Goal: Use online tool/utility: Utilize a website feature to perform a specific function

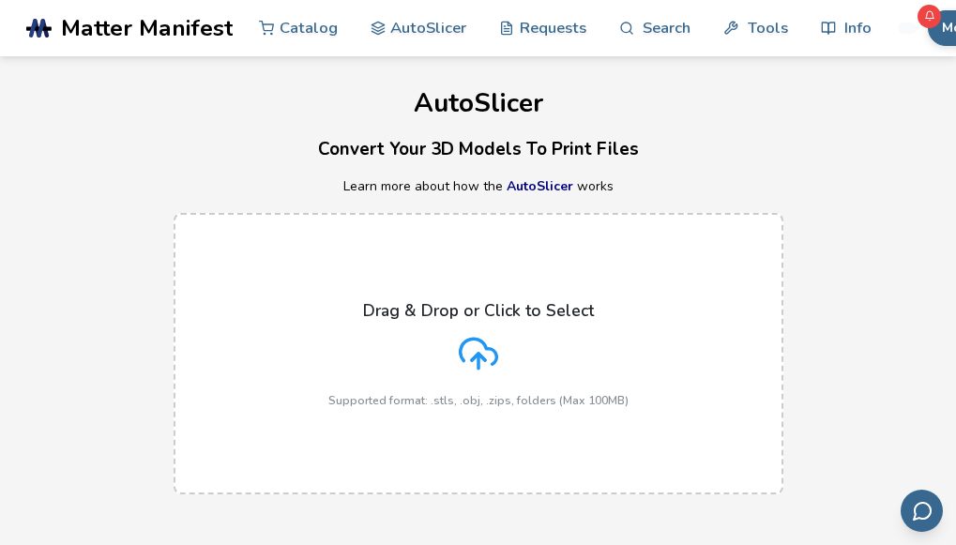
click at [501, 359] on div "Drag & Drop or Click to Select Supported format: .stls, .obj, .zips, folders (M…" at bounding box center [478, 354] width 300 height 106
click at [0, 0] on input "Drag & Drop or Click to Select Supported format: .stls, .obj, .zips, folders (M…" at bounding box center [0, 0] width 0 height 0
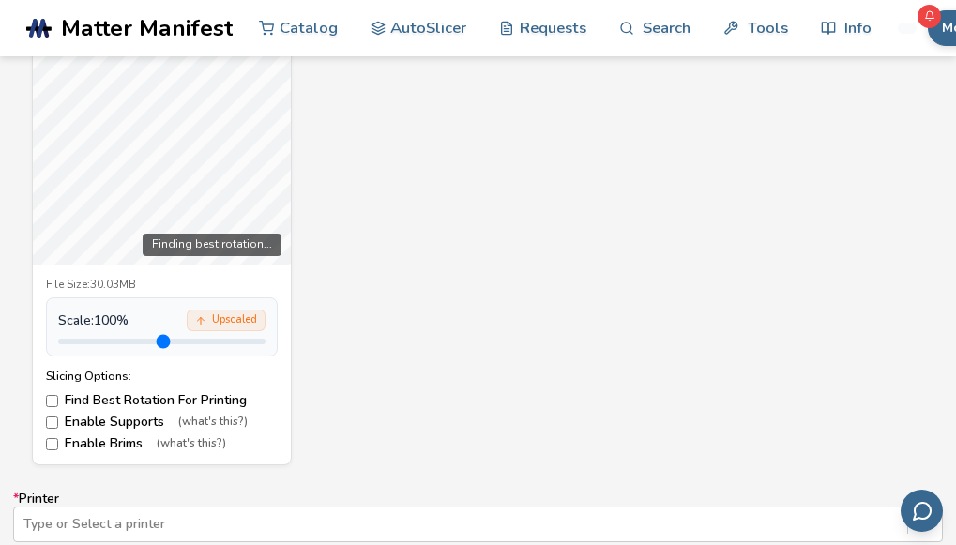
scroll to position [701, 0]
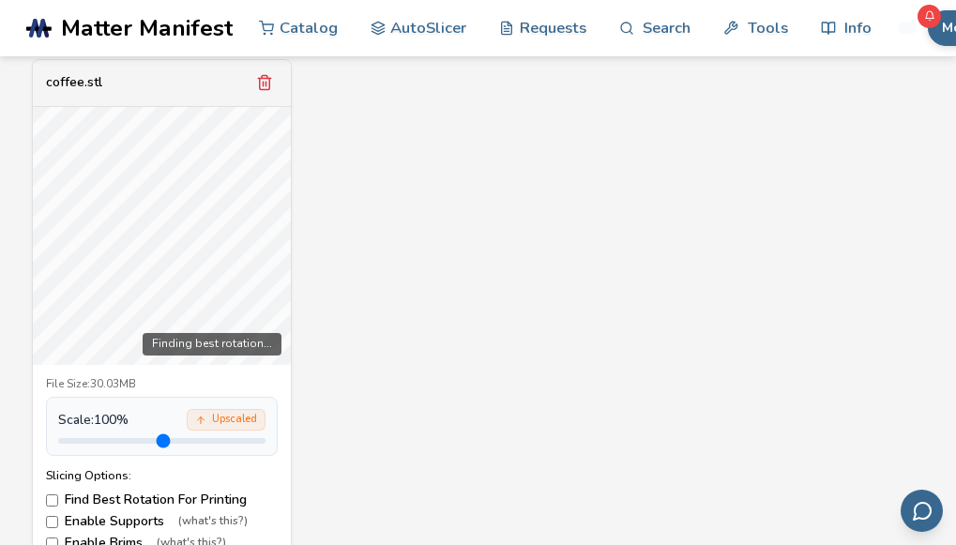
click at [124, 438] on input "range" at bounding box center [161, 441] width 207 height 6
click at [159, 443] on input "range" at bounding box center [161, 441] width 207 height 6
click at [162, 441] on input "range" at bounding box center [161, 441] width 207 height 6
drag, startPoint x: 168, startPoint y: 439, endPoint x: 187, endPoint y: 439, distance: 18.8
click at [187, 439] on input "range" at bounding box center [161, 441] width 207 height 6
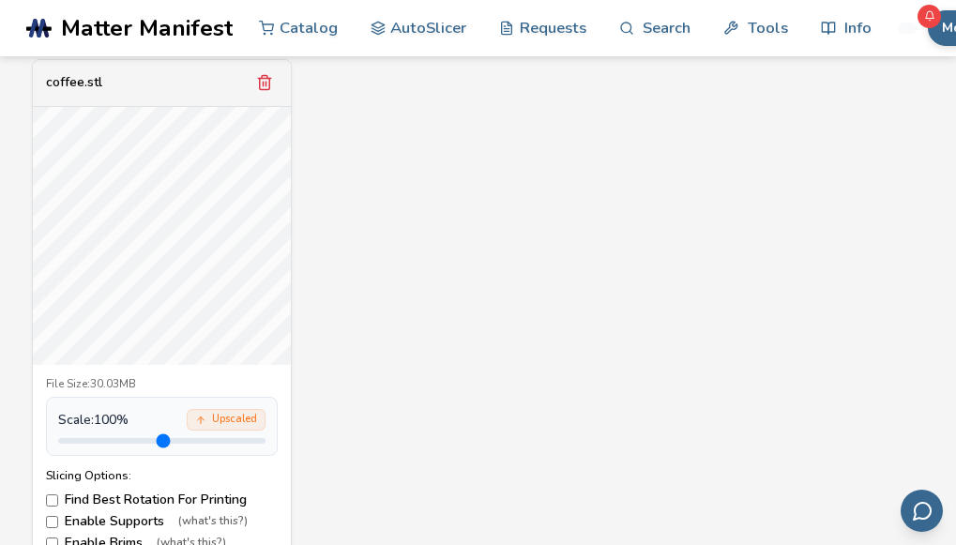
drag, startPoint x: 187, startPoint y: 439, endPoint x: 101, endPoint y: 437, distance: 85.4
type input "*"
click at [101, 438] on input "range" at bounding box center [161, 441] width 207 height 6
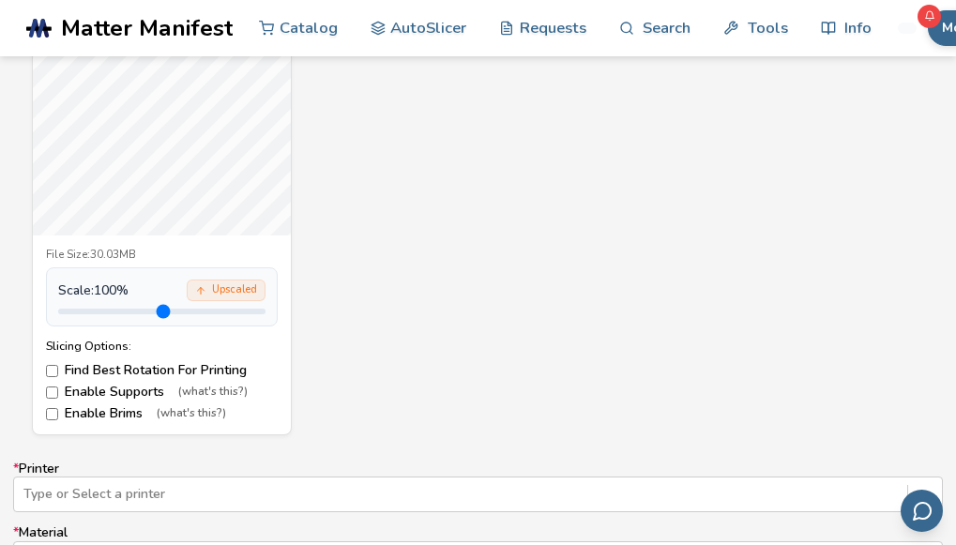
scroll to position [900, 0]
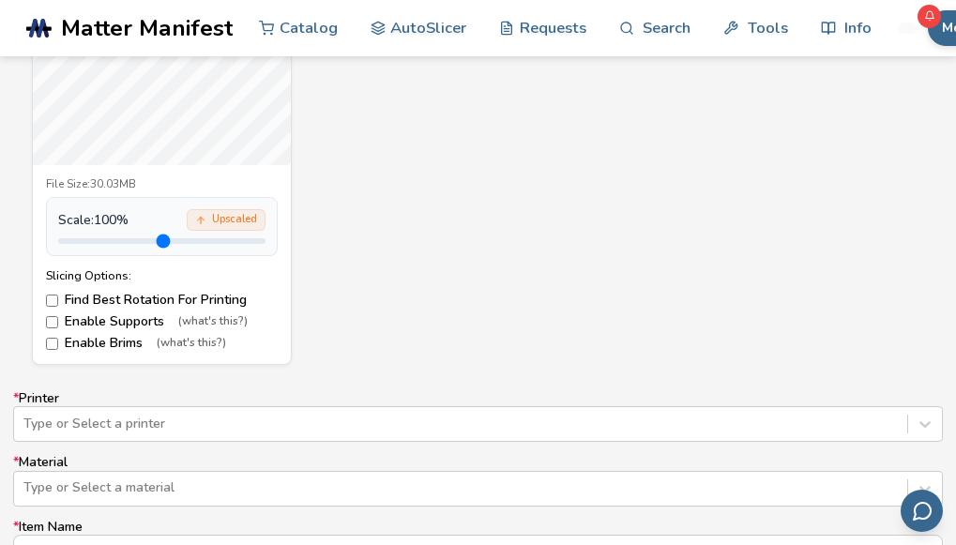
click at [68, 320] on label "Enable Supports (what's this?)" at bounding box center [162, 321] width 232 height 15
click at [67, 342] on label "Enable Brims (what's this?)" at bounding box center [162, 343] width 232 height 15
click at [76, 422] on div "Type or Select a printer" at bounding box center [477, 424] width 929 height 36
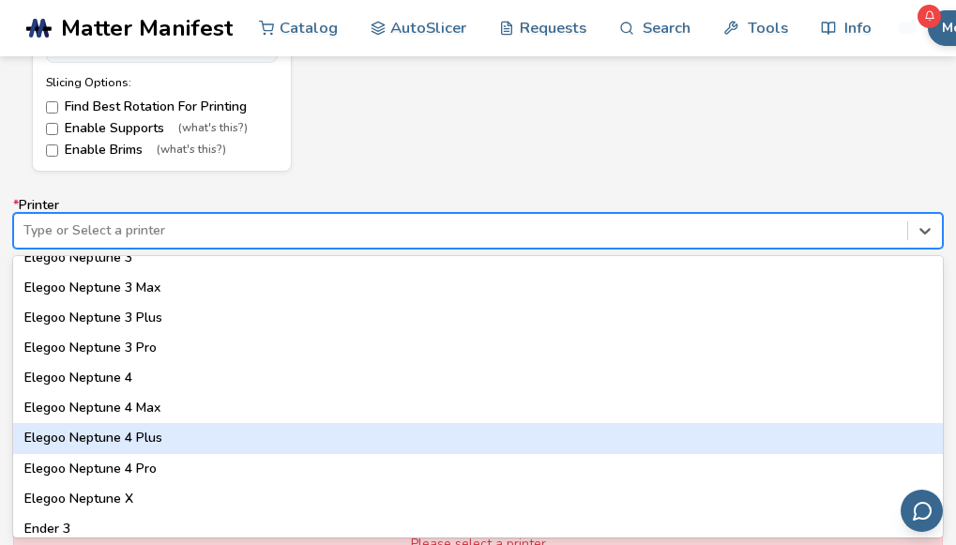
scroll to position [1100, 0]
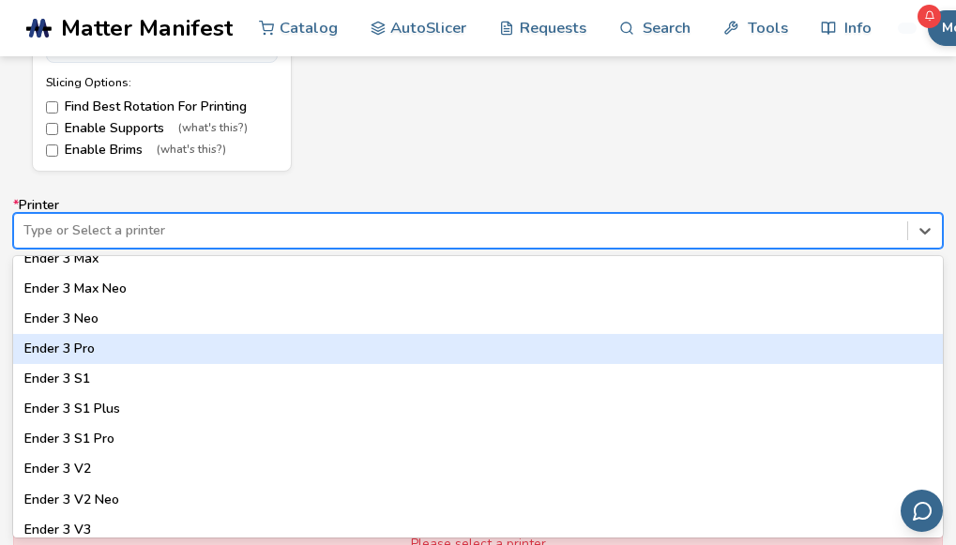
click at [104, 350] on div "Ender 3 Pro" at bounding box center [477, 349] width 929 height 30
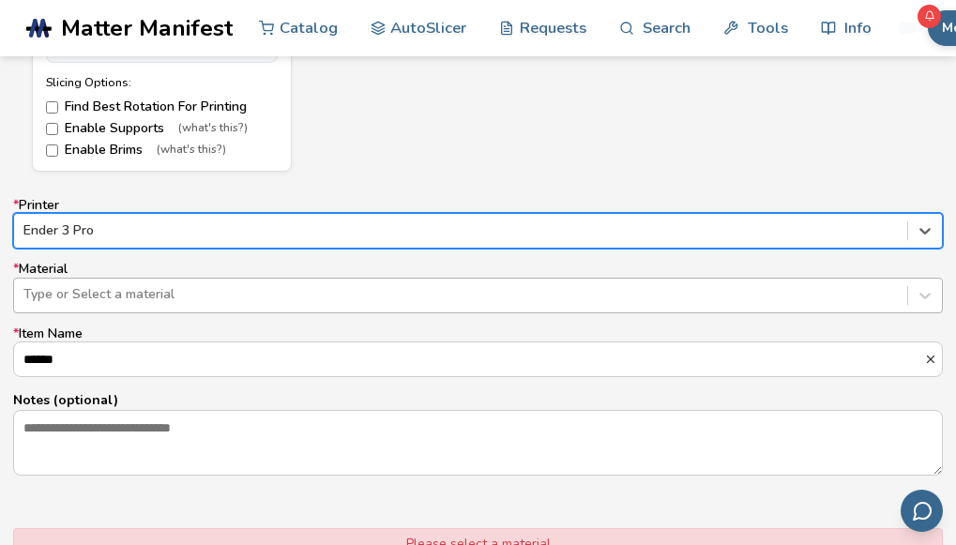
click at [112, 306] on div "Type or Select a material" at bounding box center [460, 294] width 893 height 26
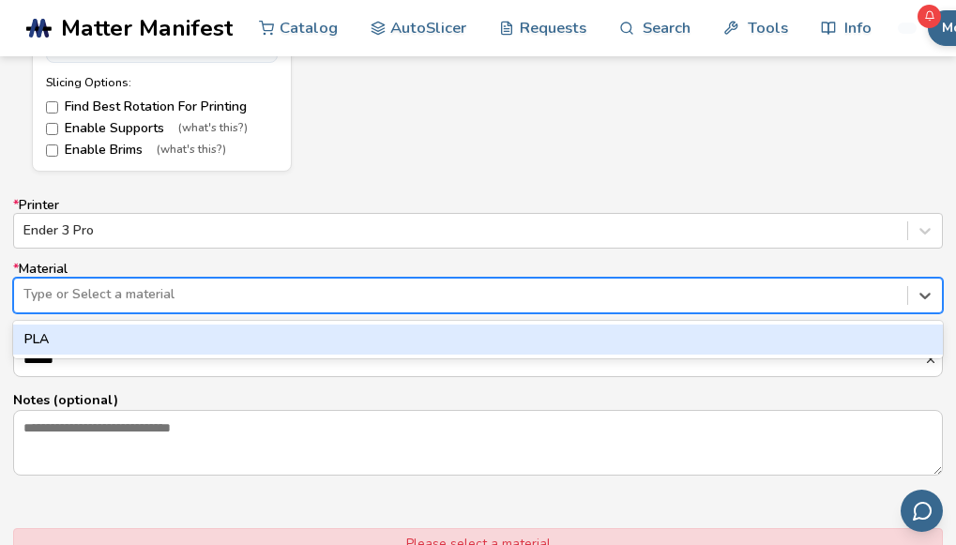
click at [79, 340] on div "PLA" at bounding box center [477, 340] width 929 height 30
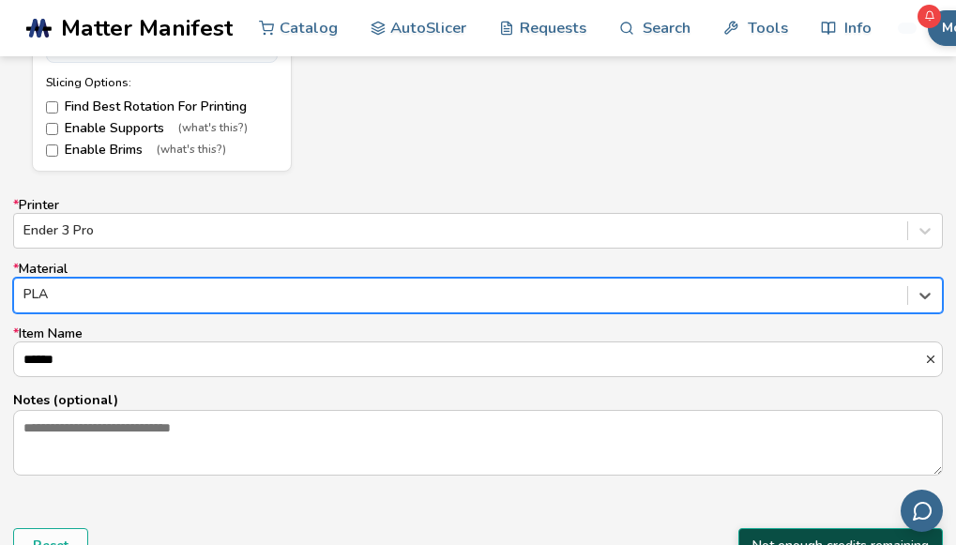
click at [809, 536] on button "Not enough credits remaining" at bounding box center [840, 546] width 204 height 36
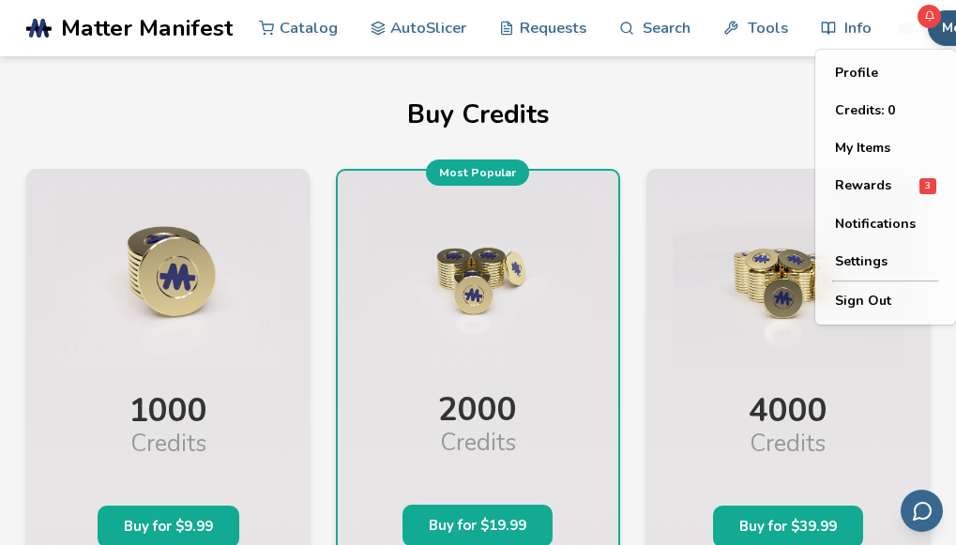
click at [865, 204] on button "Rewards 3" at bounding box center [885, 186] width 131 height 38
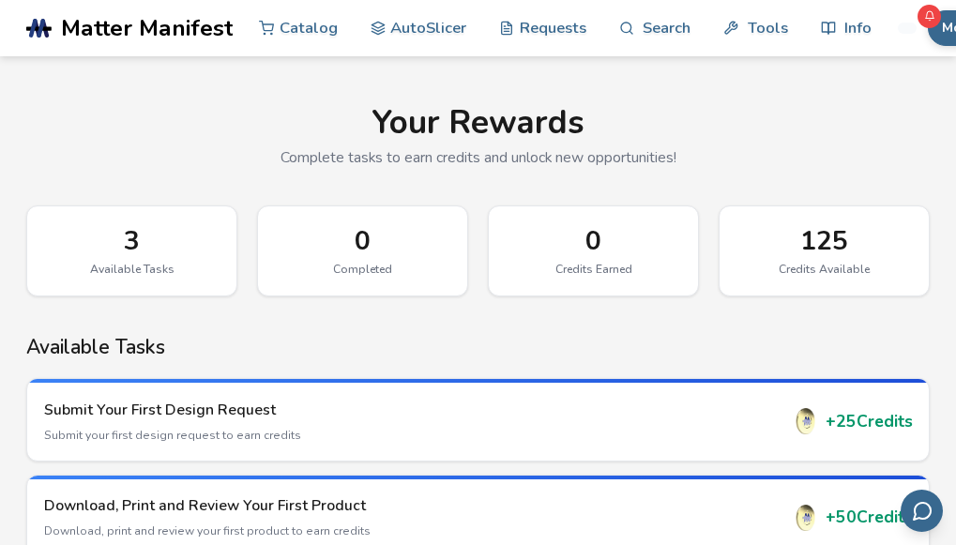
click at [850, 194] on div "Your Rewards Complete tasks to earn credits and unlock new opportunities! 3 Ava…" at bounding box center [478, 387] width 956 height 662
click at [825, 295] on div "125 Credits Available" at bounding box center [823, 250] width 211 height 91
click at [825, 294] on div "125 Credits Available" at bounding box center [823, 250] width 211 height 91
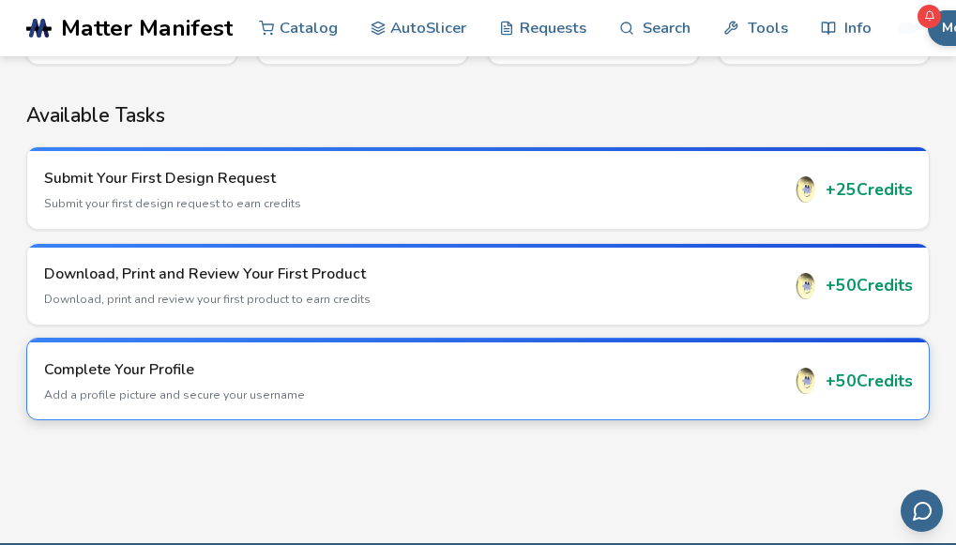
scroll to position [400, 0]
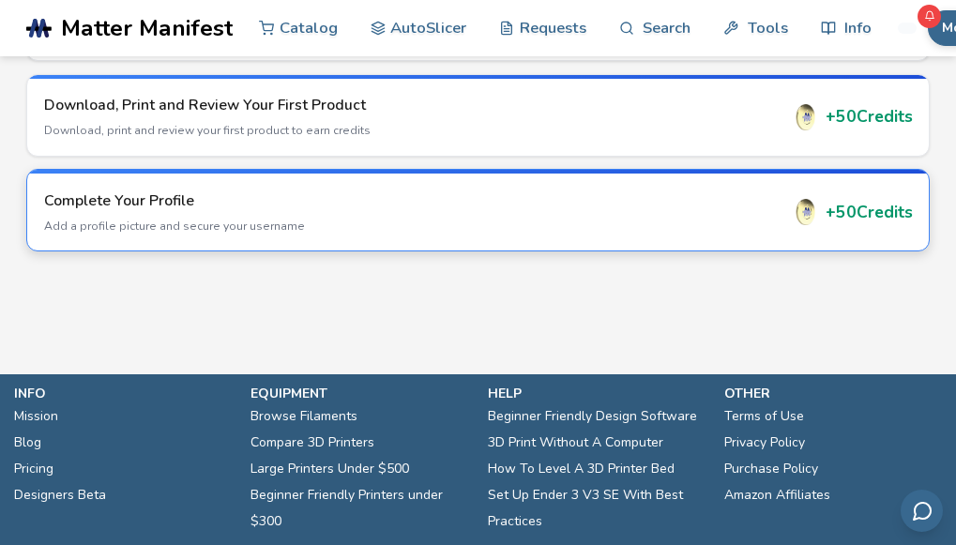
click at [654, 240] on div "Complete Your Profile Add a profile picture and secure your username + 50 Credi…" at bounding box center [477, 212] width 901 height 77
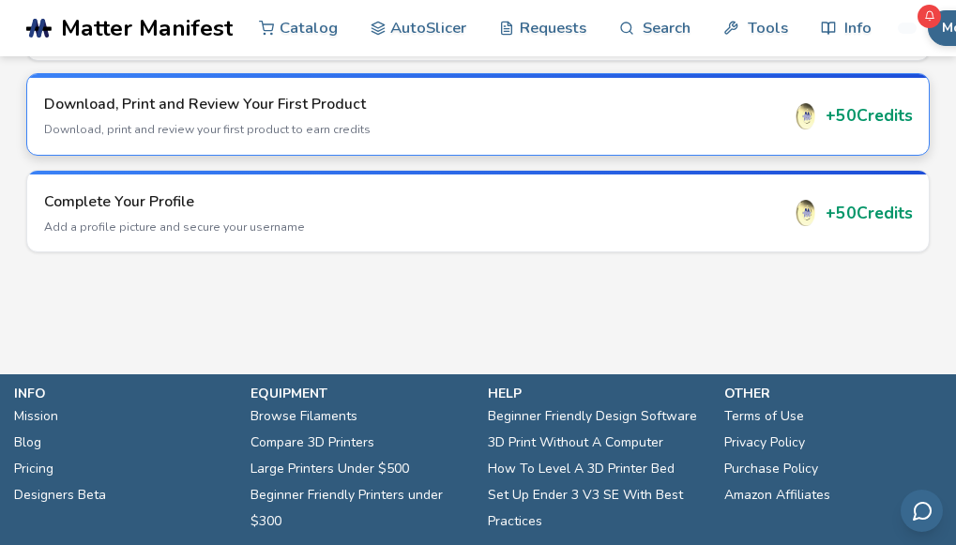
click at [637, 105] on h3 "Download, Print and Review Your First Product" at bounding box center [411, 104] width 735 height 21
click at [240, 114] on h3 "Download, Print and Review Your First Product" at bounding box center [411, 104] width 735 height 21
